Goal: Information Seeking & Learning: Learn about a topic

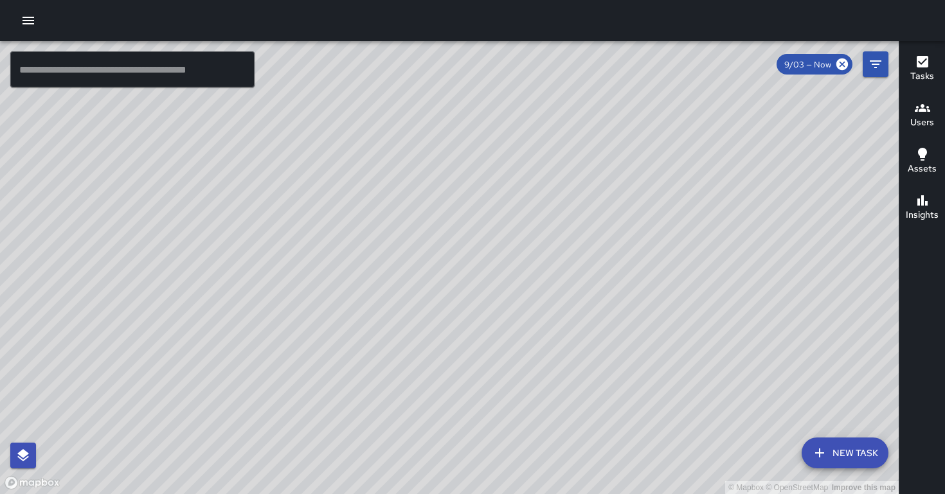
click at [639, 80] on div "© Mapbox © OpenStreetMap Improve this map BF [PERSON_NAME] [STREET_ADDRESS] Com…" at bounding box center [449, 267] width 898 height 453
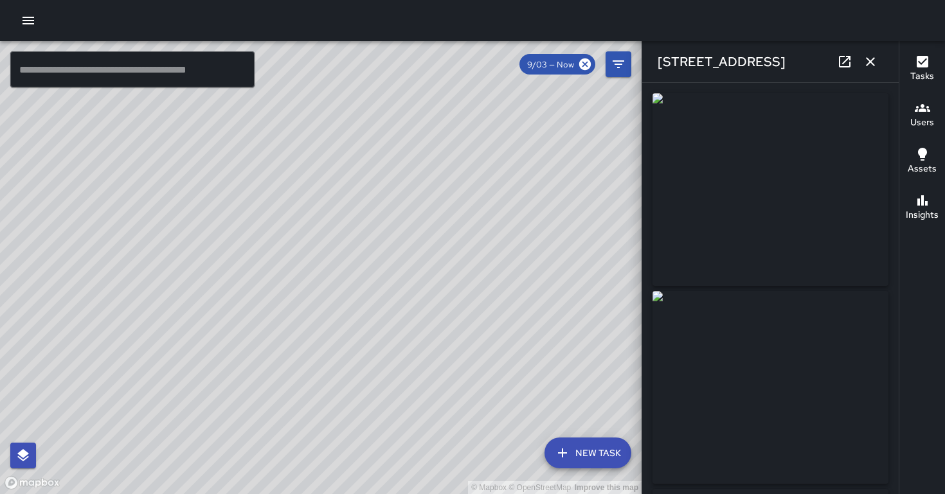
click at [640, 83] on div "© Mapbox © OpenStreetMap Improve this map" at bounding box center [320, 267] width 641 height 453
drag, startPoint x: 195, startPoint y: 316, endPoint x: 125, endPoint y: 367, distance: 86.9
click at [126, 367] on div "© Mapbox © OpenStreetMap Improve this map" at bounding box center [320, 267] width 641 height 453
drag, startPoint x: 260, startPoint y: 334, endPoint x: 441, endPoint y: 161, distance: 250.4
click at [441, 161] on div "© Mapbox © OpenStreetMap Improve this map" at bounding box center [320, 267] width 641 height 453
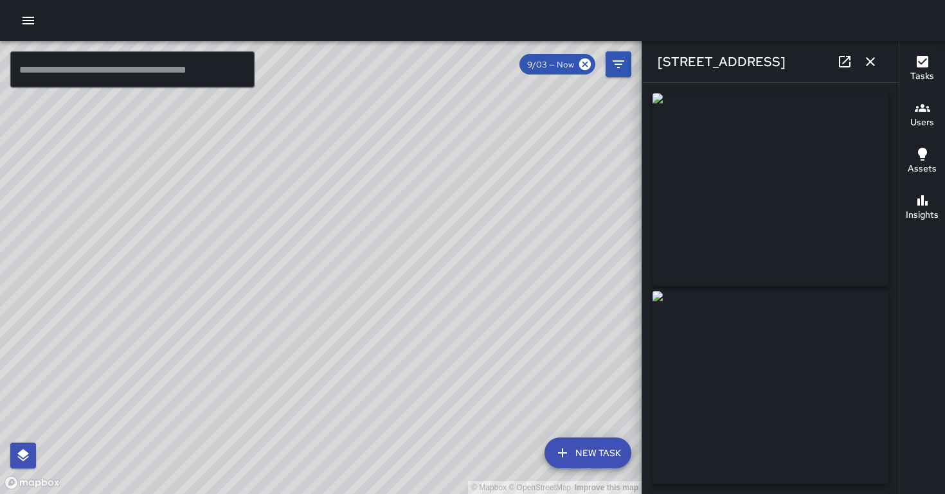
click at [487, 218] on div "© Mapbox © OpenStreetMap Improve this map" at bounding box center [320, 267] width 641 height 453
drag, startPoint x: 502, startPoint y: 202, endPoint x: 332, endPoint y: 284, distance: 188.5
click at [332, 284] on div "© Mapbox © OpenStreetMap Improve this map" at bounding box center [320, 267] width 641 height 453
click at [440, 306] on div "© Mapbox © OpenStreetMap Improve this map" at bounding box center [320, 267] width 641 height 453
click at [74, 397] on div "© Mapbox © OpenStreetMap Improve this map" at bounding box center [320, 267] width 641 height 453
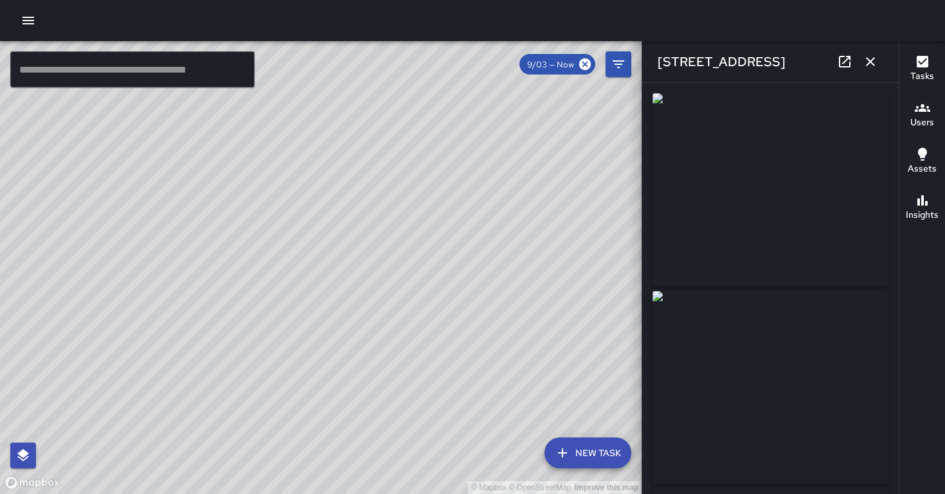
click at [74, 397] on div "© Mapbox © OpenStreetMap Improve this map" at bounding box center [320, 267] width 641 height 453
click at [373, 447] on div "© Mapbox © OpenStreetMap Improve this map" at bounding box center [320, 267] width 641 height 453
click at [31, 22] on icon "button" at bounding box center [28, 20] width 15 height 15
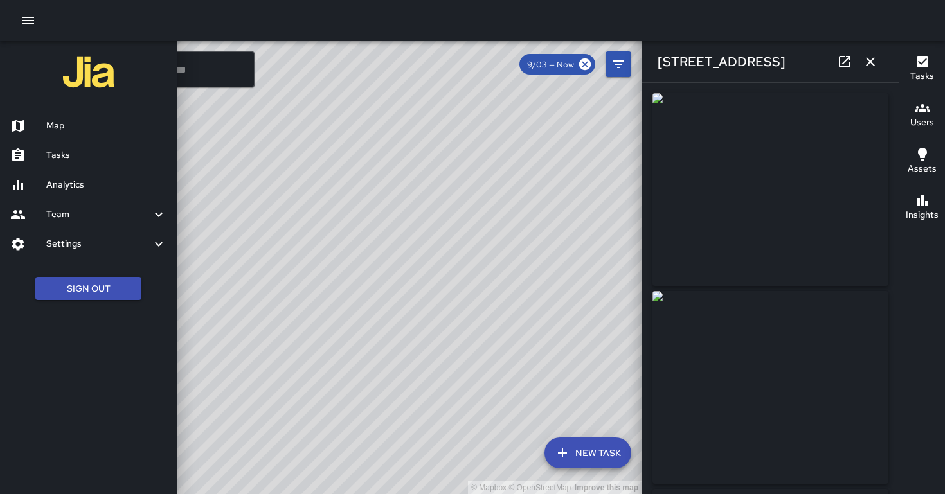
click at [56, 184] on h6 "Analytics" at bounding box center [106, 185] width 120 height 14
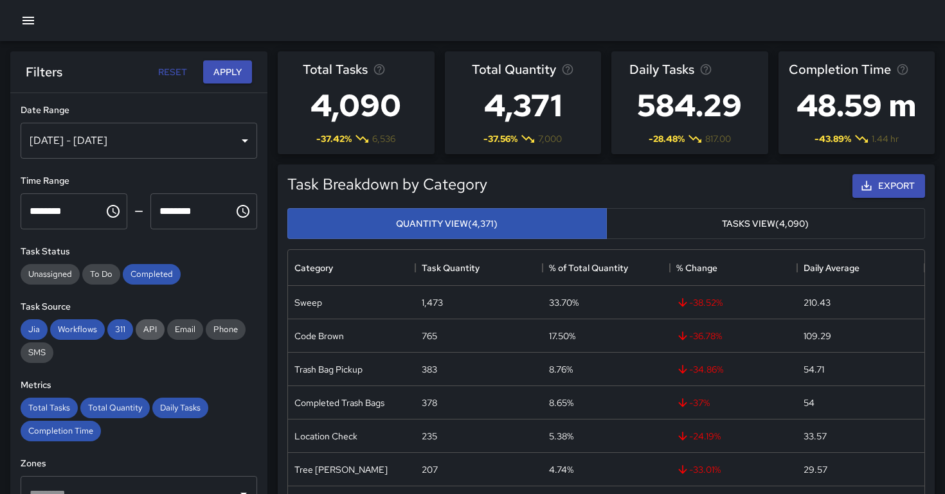
click at [148, 332] on span "API" at bounding box center [150, 329] width 29 height 11
click at [118, 332] on span "311" at bounding box center [120, 329] width 26 height 11
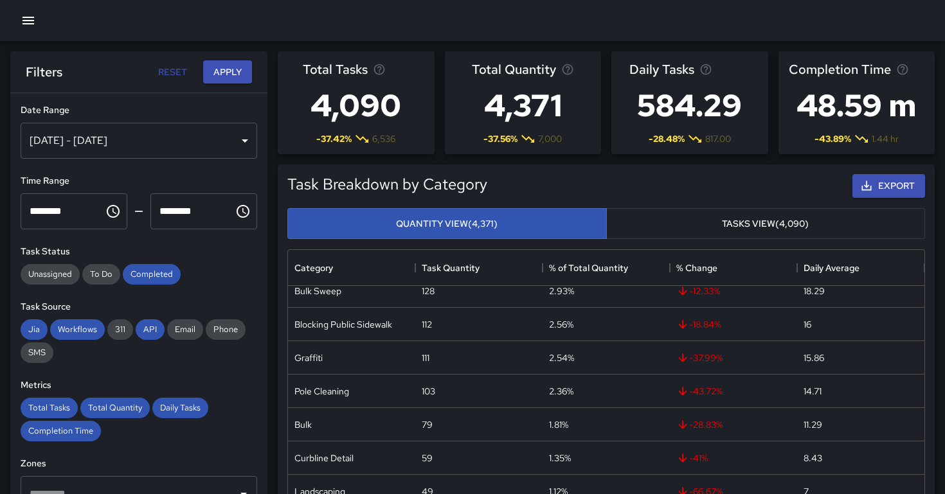
scroll to position [215, 0]
click at [697, 359] on span "-37.99 %" at bounding box center [699, 354] width 46 height 13
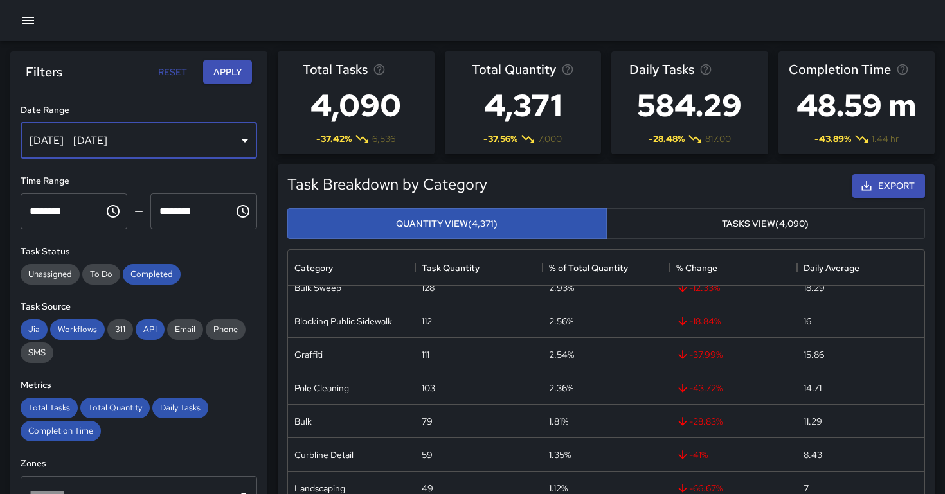
click at [221, 138] on div "[DATE] - [DATE]" at bounding box center [139, 141] width 236 height 36
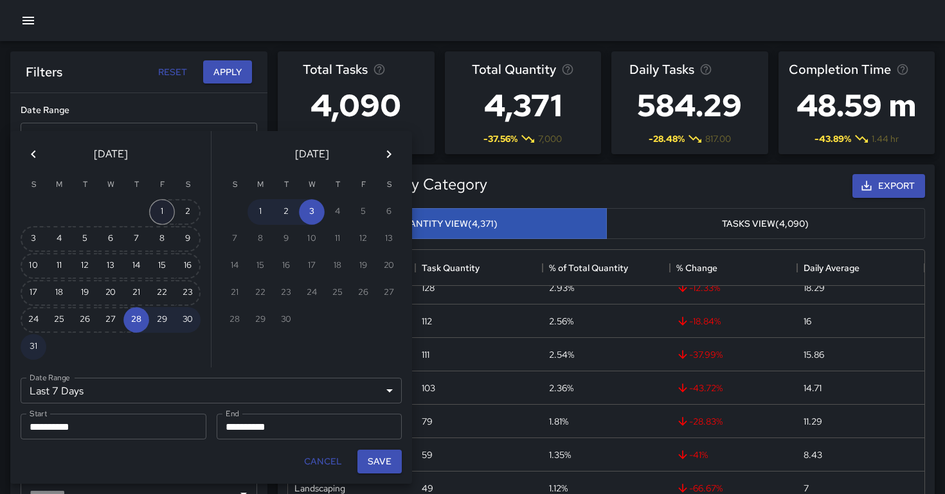
click at [156, 213] on button "1" at bounding box center [162, 212] width 26 height 26
type input "******"
type input "**********"
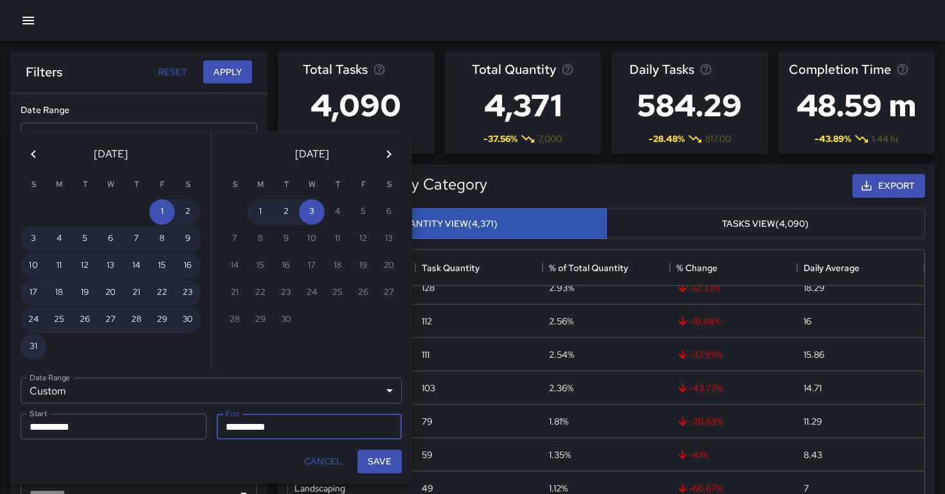
click at [39, 346] on button "31" at bounding box center [34, 347] width 26 height 26
type input "**********"
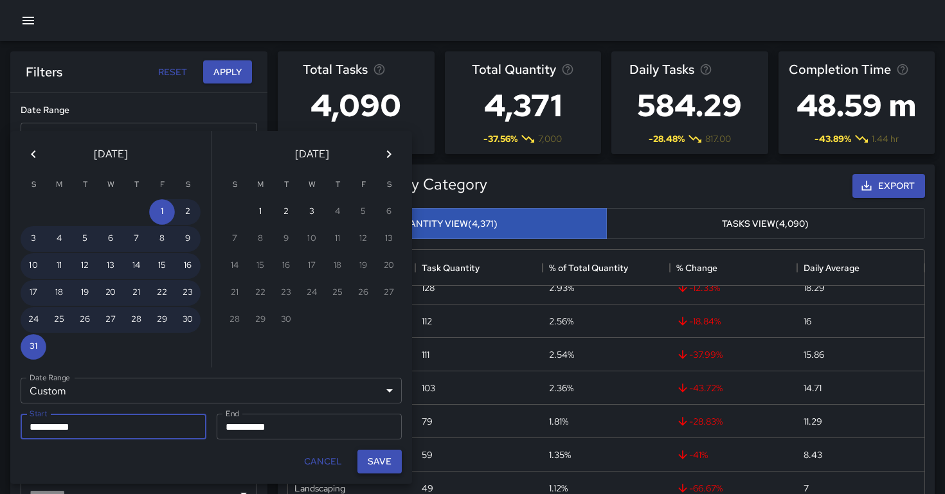
click at [379, 464] on button "Save" at bounding box center [379, 462] width 44 height 24
type input "**********"
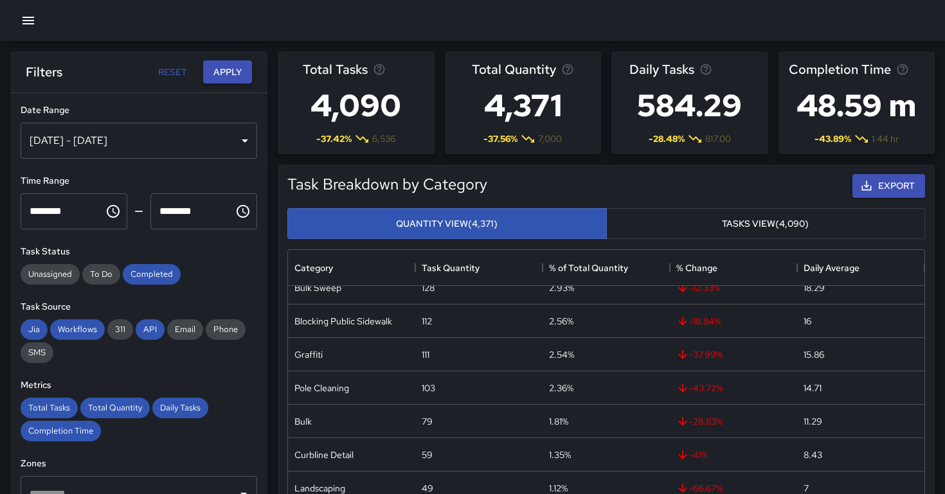
click at [226, 78] on button "Apply" at bounding box center [227, 72] width 49 height 24
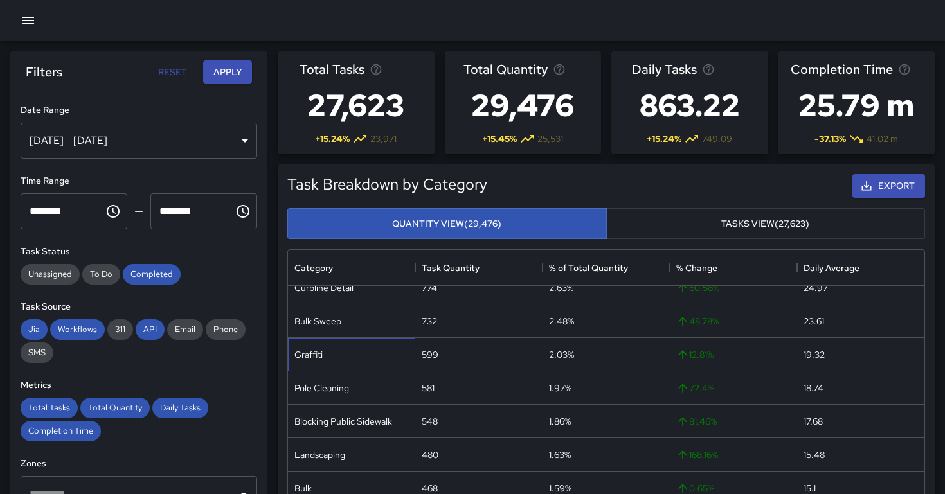
click at [312, 355] on div "Graffiti" at bounding box center [308, 354] width 28 height 13
click at [701, 224] on button "Tasks View (27,623)" at bounding box center [765, 223] width 319 height 31
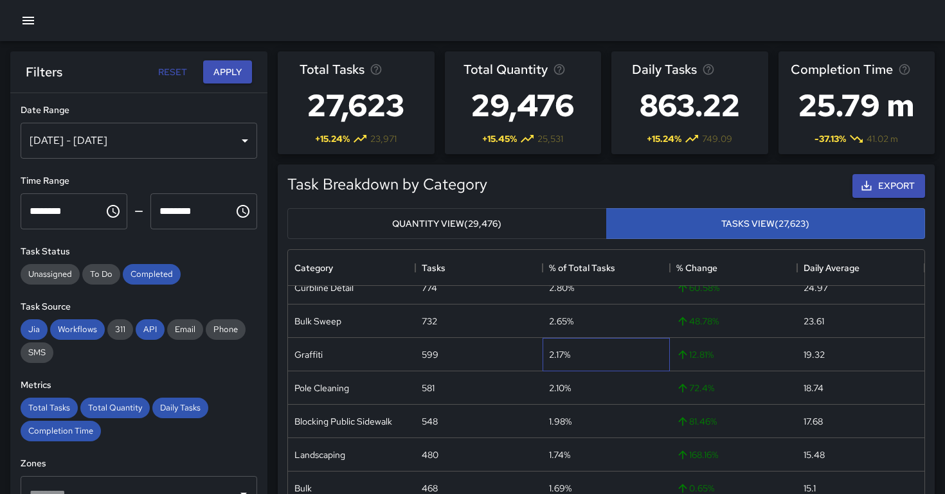
click at [542, 348] on div "2.17%" at bounding box center [605, 354] width 127 height 33
click at [691, 366] on div "12.81 %" at bounding box center [733, 354] width 127 height 33
click at [319, 356] on div "Graffiti" at bounding box center [308, 354] width 28 height 13
click at [407, 355] on div "Graffiti" at bounding box center [351, 354] width 127 height 33
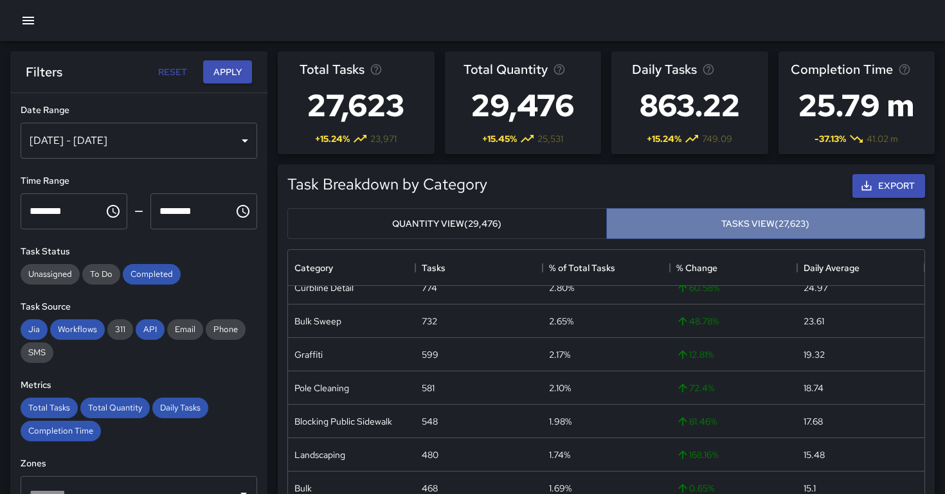
click at [792, 230] on button "Tasks View (27,623)" at bounding box center [765, 223] width 319 height 31
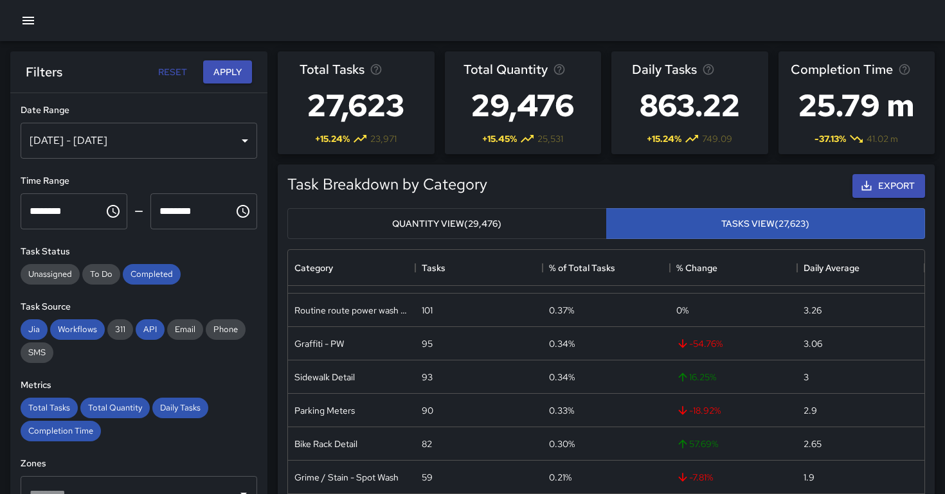
scroll to position [730, 0]
